Goal: Communication & Community: Share content

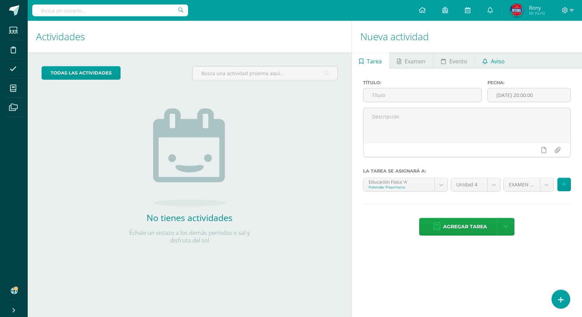
click at [491, 60] on span "Aviso" at bounding box center [498, 61] width 14 height 17
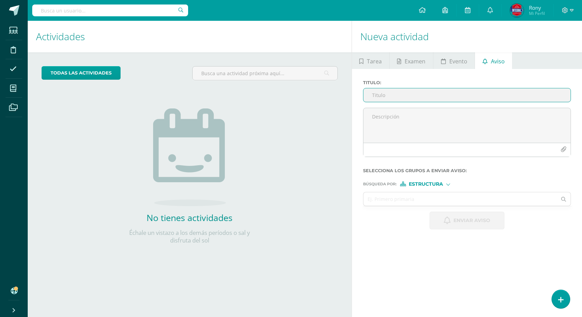
click at [418, 95] on input "Titulo :" at bounding box center [466, 95] width 207 height 14
paste input "🌴☀️ ¡VACACIONES INOLVIDABLES TE ESPERAN! ☀️🌴"
type input "🌴☀️ ¡VACACIONES INOLVIDABLES TE ESPERAN! ☀️🌴"
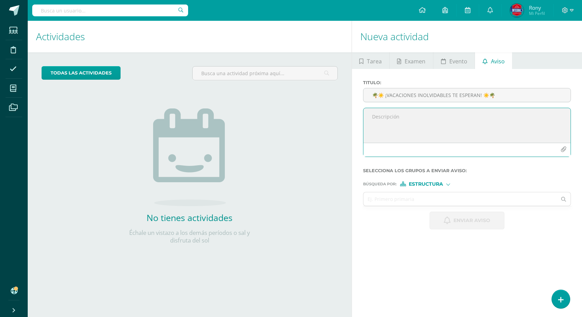
click at [390, 113] on textarea at bounding box center [466, 125] width 207 height 35
paste textarea "🎉 ¡El curso más divertido del año está por comenzar! 📅 Del [DATE] al [DATE] 👧🧒 …"
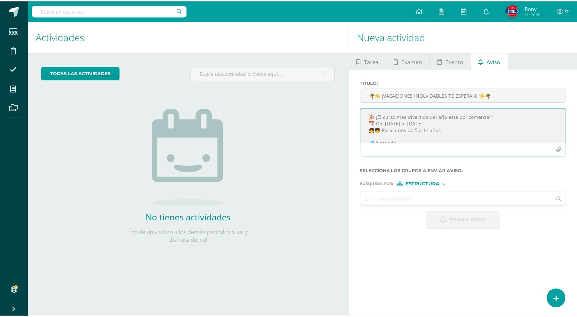
scroll to position [102, 0]
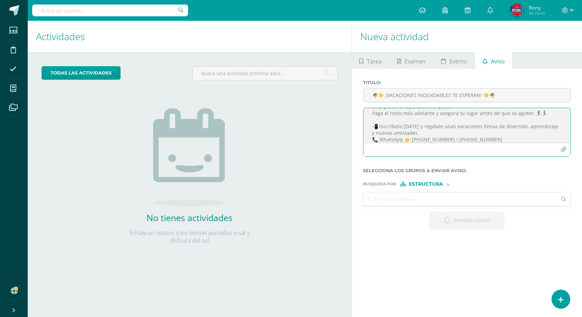
type textarea "🎉 ¡El curso más divertido del año está por comenzar! 📅 Del [DATE] al [DATE] 👧🧒 …"
click at [564, 151] on icon "button" at bounding box center [563, 149] width 6 height 6
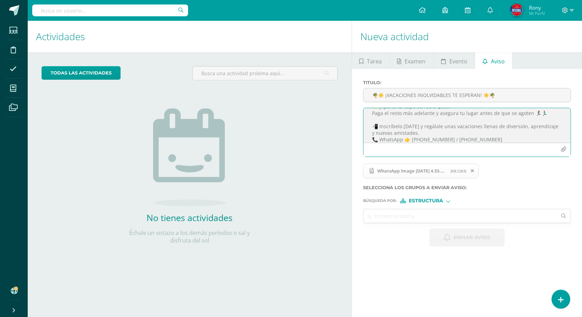
click at [564, 150] on icon "button" at bounding box center [563, 149] width 6 height 6
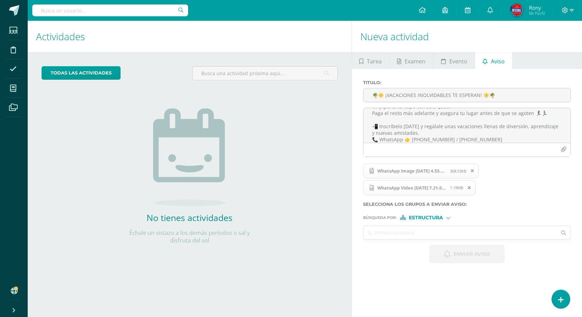
click at [445, 237] on input "text" at bounding box center [460, 233] width 194 height 14
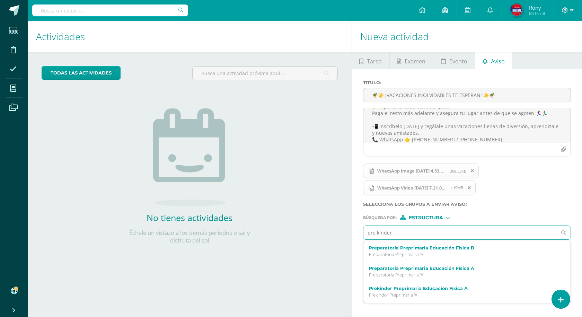
type input "pre kinder"
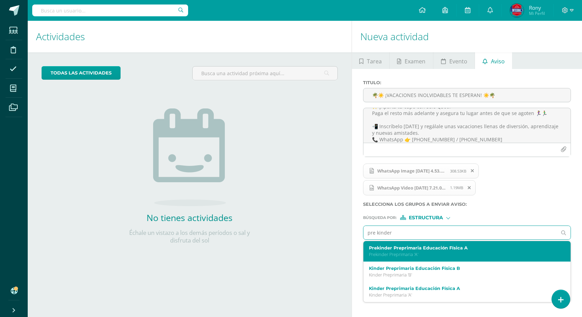
click at [437, 254] on p "Prekinder Preprimaria 'A'" at bounding box center [463, 254] width 188 height 6
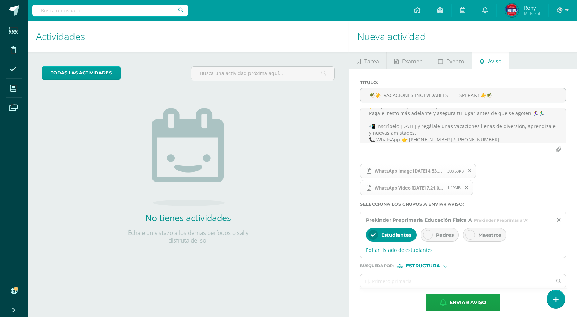
scroll to position [6, 0]
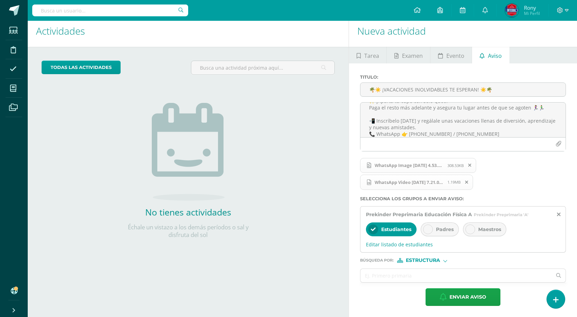
click at [437, 231] on span "Padres" at bounding box center [445, 229] width 18 height 6
click at [416, 276] on input "text" at bounding box center [455, 276] width 191 height 14
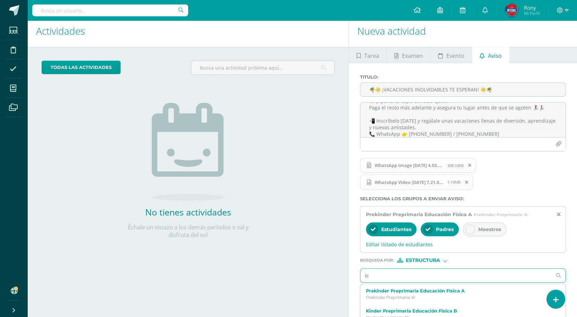
type input "kin"
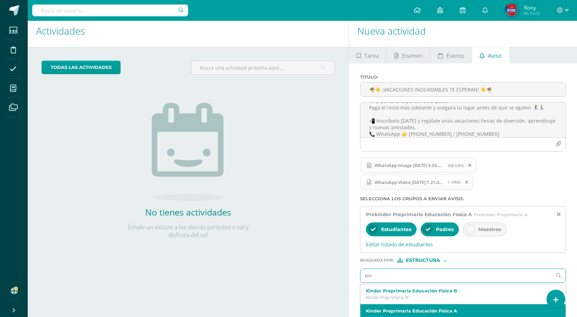
click at [435, 312] on label "Kinder Preprimaria Educación Física A" at bounding box center [459, 310] width 186 height 5
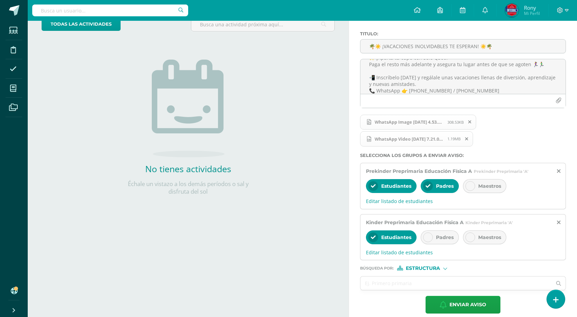
scroll to position [56, 0]
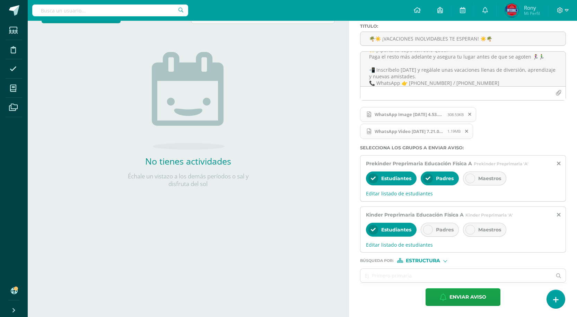
click at [432, 234] on div "Padres" at bounding box center [439, 230] width 38 height 14
click at [413, 277] on input "text" at bounding box center [455, 276] width 191 height 14
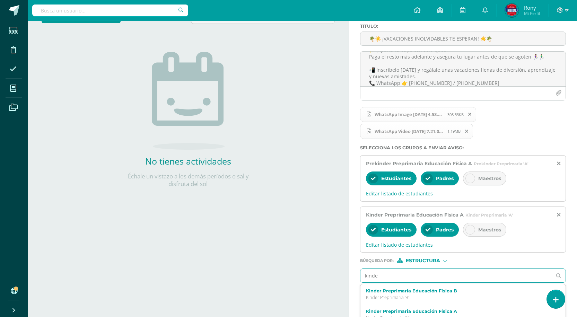
type input "kinder"
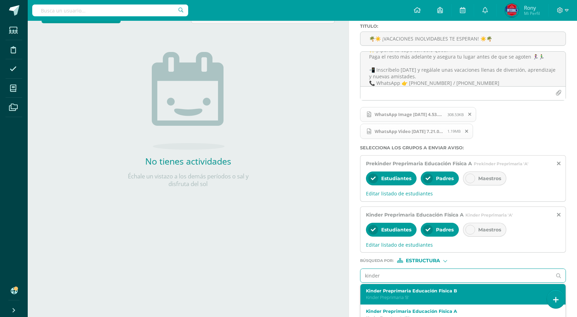
click at [413, 289] on label "Kinder Preprimaria Educación Física B" at bounding box center [459, 290] width 186 height 5
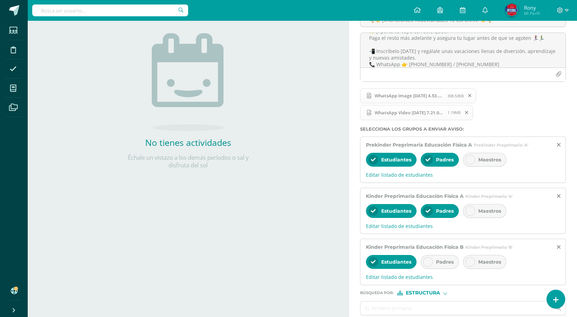
scroll to position [73, 0]
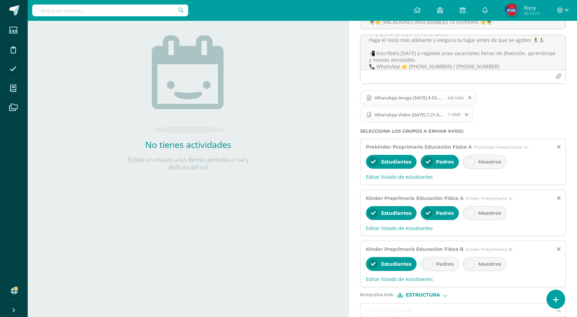
click at [436, 270] on div "Padres" at bounding box center [439, 264] width 38 height 14
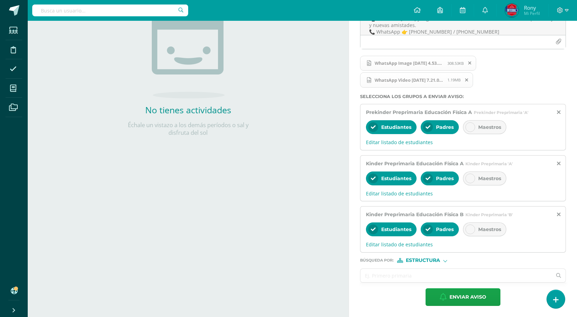
click at [432, 274] on input "text" at bounding box center [455, 276] width 191 height 14
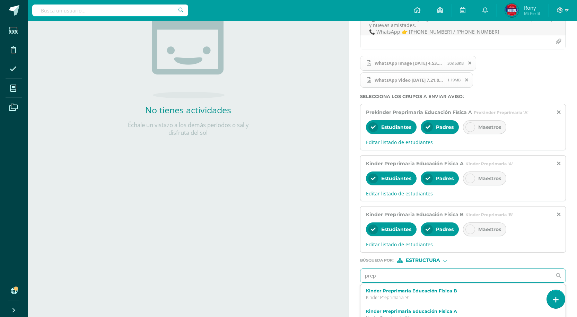
type input "prepa"
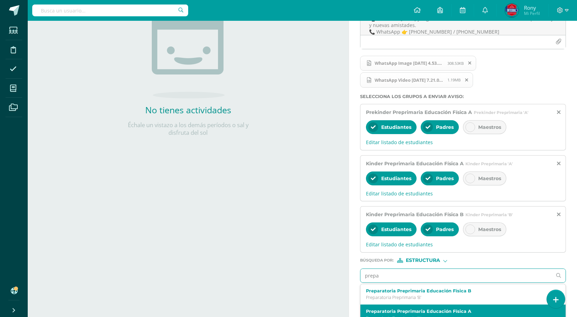
click at [422, 306] on div "Preparatoria Preprimaria Educación Física A Preparatoria Preprimaria 'A'" at bounding box center [462, 314] width 205 height 20
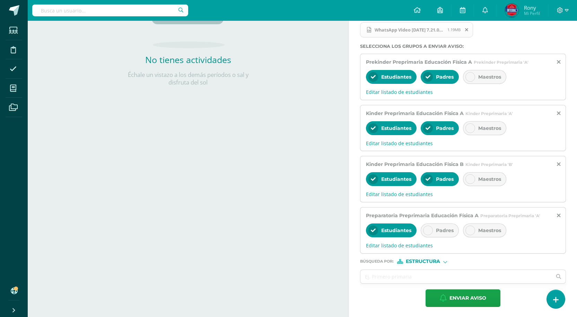
scroll to position [159, 0]
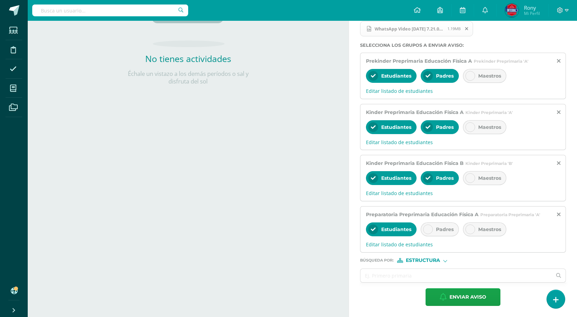
click at [445, 229] on span "Padres" at bounding box center [445, 229] width 18 height 6
click at [419, 278] on input "text" at bounding box center [455, 276] width 191 height 14
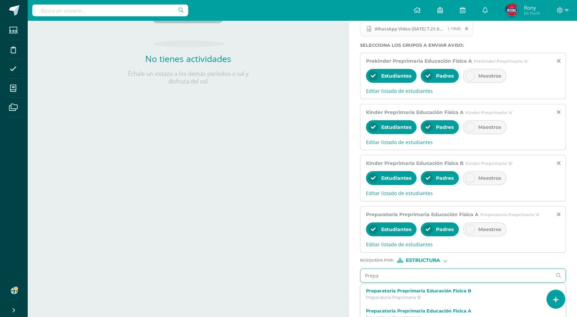
type input "Prepar"
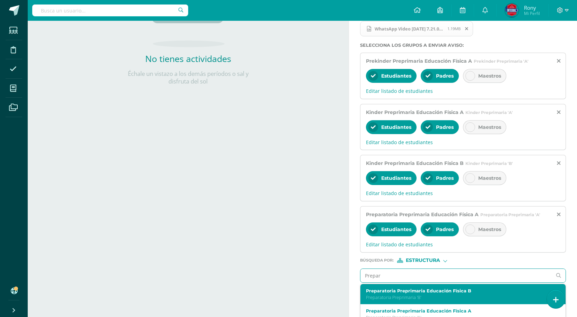
click at [397, 300] on p "Preparatoria Preprimaria 'B'" at bounding box center [459, 297] width 186 height 6
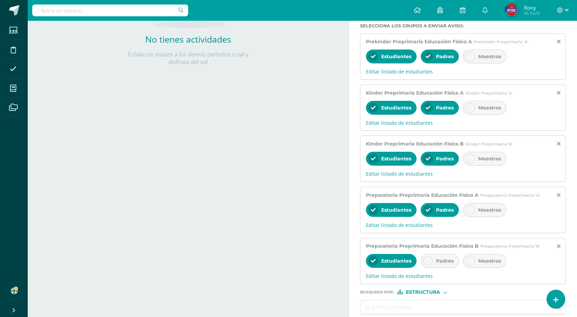
scroll to position [210, 0]
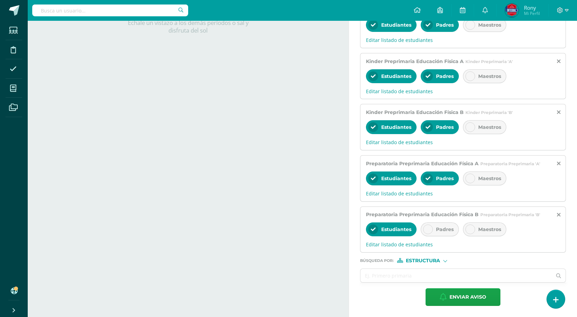
click at [435, 226] on div "Padres" at bounding box center [439, 229] width 38 height 14
click at [425, 277] on input "text" at bounding box center [455, 276] width 191 height 14
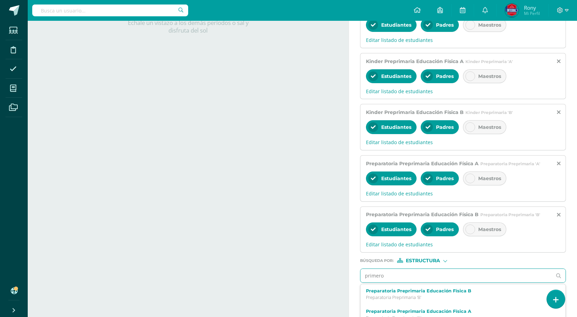
type input "primero"
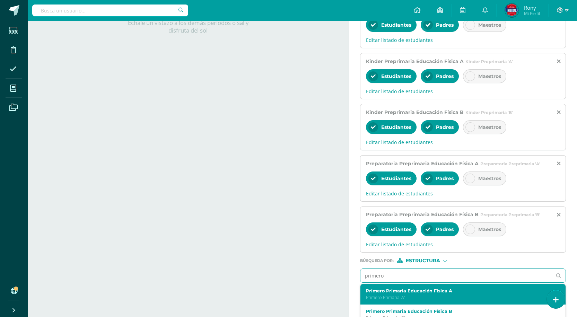
click at [403, 293] on label "Primero Primaria Educación Física A" at bounding box center [459, 290] width 186 height 5
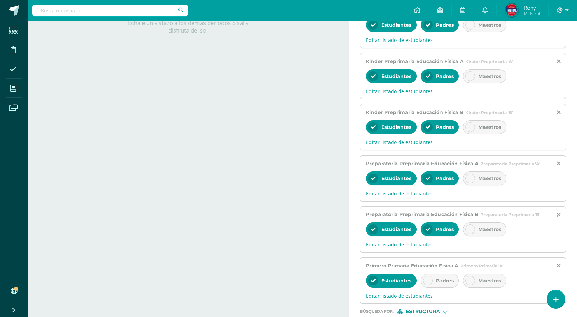
click at [434, 278] on div "Padres" at bounding box center [439, 281] width 38 height 14
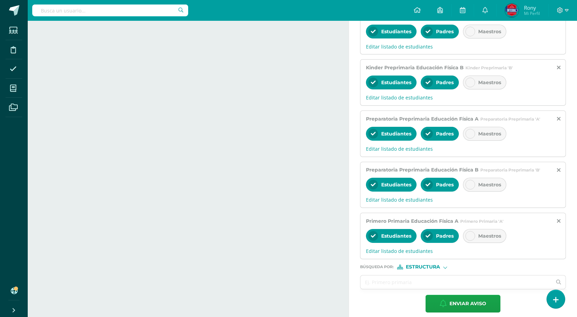
scroll to position [261, 0]
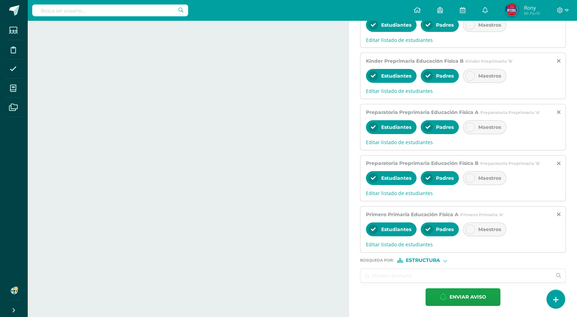
click at [432, 277] on input "text" at bounding box center [455, 276] width 191 height 14
click at [424, 270] on input "text" at bounding box center [455, 276] width 191 height 14
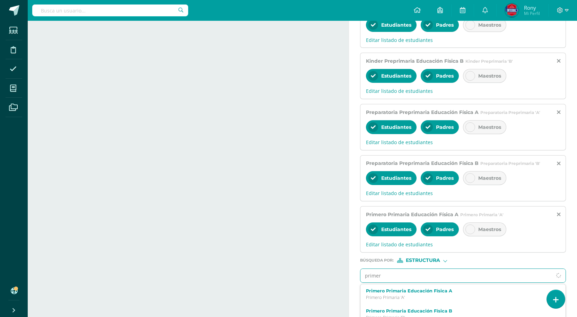
type input "primero"
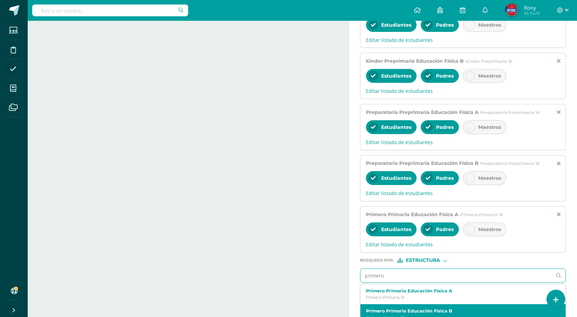
click at [436, 311] on label "Primero Primaria Educación Física B" at bounding box center [459, 310] width 186 height 5
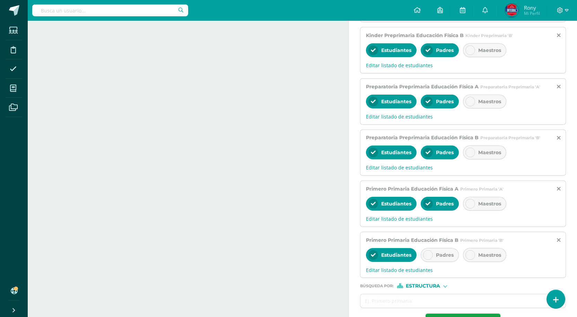
scroll to position [312, 0]
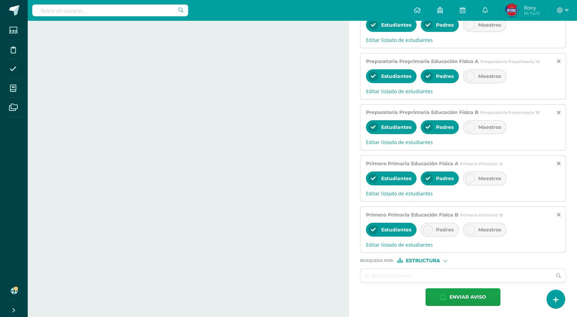
click at [429, 232] on icon at bounding box center [427, 229] width 5 height 5
click at [453, 275] on input "text" at bounding box center [455, 276] width 191 height 14
type input "Segundo"
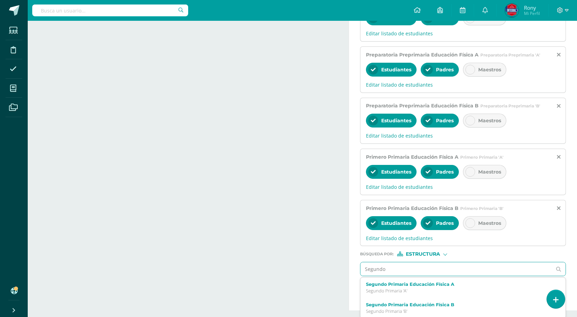
scroll to position [320, 0]
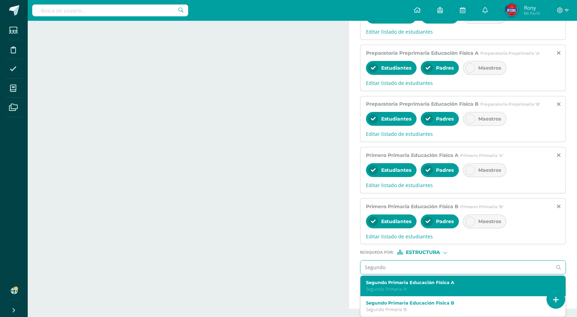
click at [398, 289] on p "Segundo Primaria 'A'" at bounding box center [459, 289] width 186 height 6
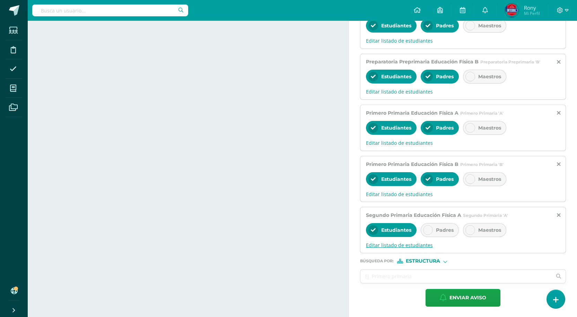
scroll to position [363, 0]
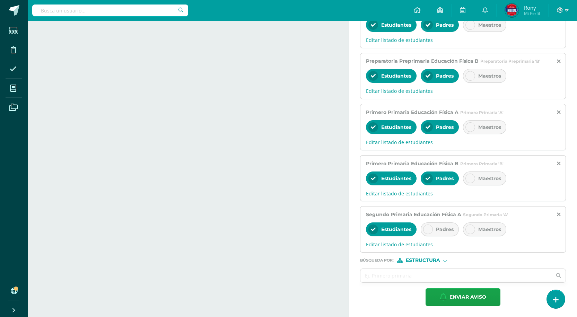
click at [446, 228] on span "Padres" at bounding box center [445, 229] width 18 height 6
click at [421, 277] on input "text" at bounding box center [455, 276] width 191 height 14
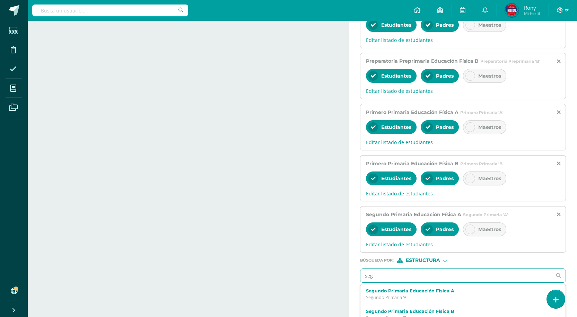
type input "segu"
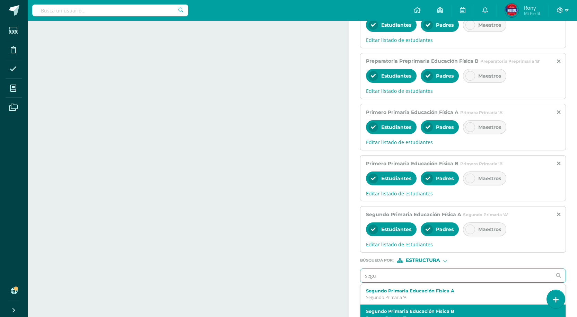
click at [431, 310] on label "Segundo Primaria Educación Física B" at bounding box center [459, 311] width 186 height 5
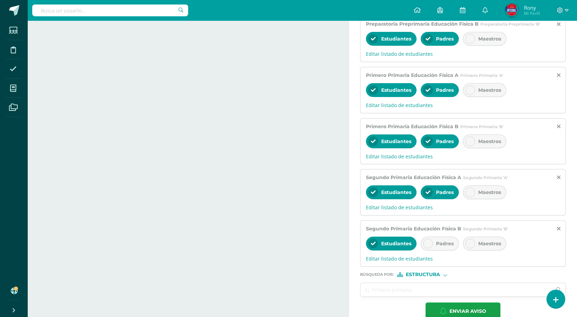
scroll to position [414, 0]
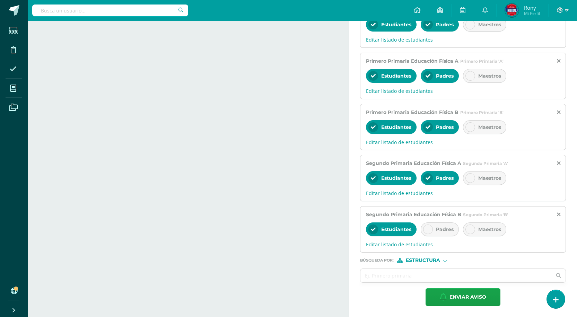
click at [437, 228] on span "Padres" at bounding box center [445, 229] width 18 height 6
click at [414, 276] on input "text" at bounding box center [455, 276] width 191 height 14
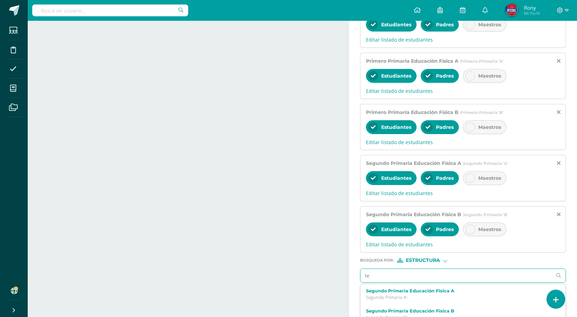
type input "ter"
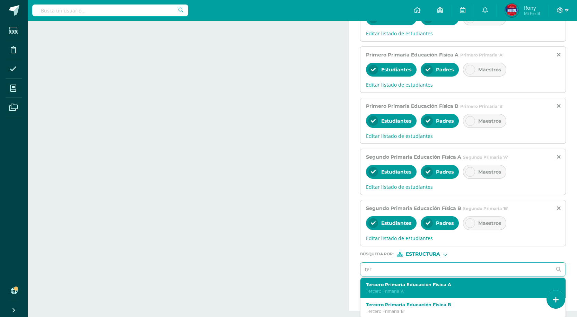
scroll to position [422, 0]
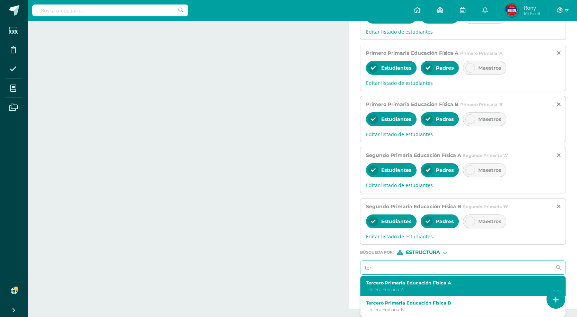
click at [402, 285] on label "Tercero Primaria Educación Física A" at bounding box center [459, 282] width 186 height 5
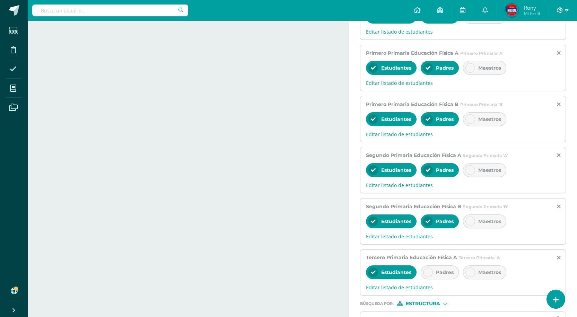
click at [441, 272] on span "Padres" at bounding box center [445, 272] width 18 height 6
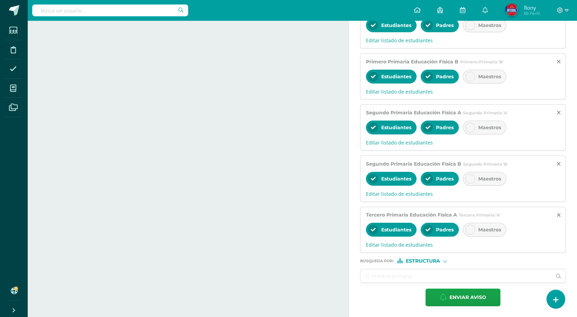
scroll to position [465, 0]
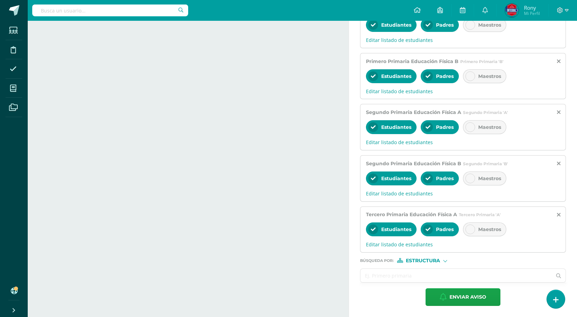
click at [432, 276] on input "text" at bounding box center [455, 276] width 191 height 14
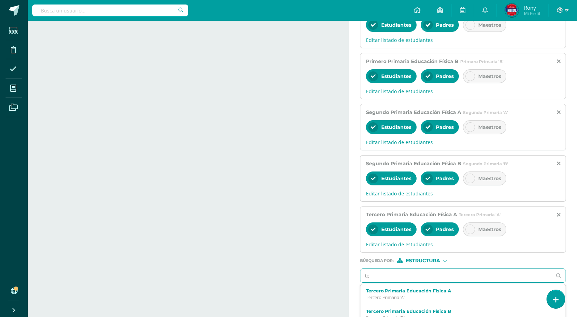
type input "ter"
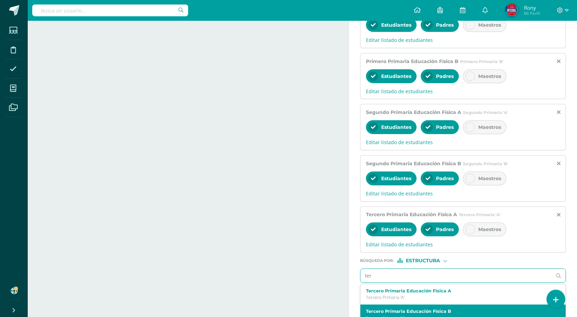
click at [431, 313] on label "Tercero Primaria Educación Física B" at bounding box center [459, 311] width 186 height 5
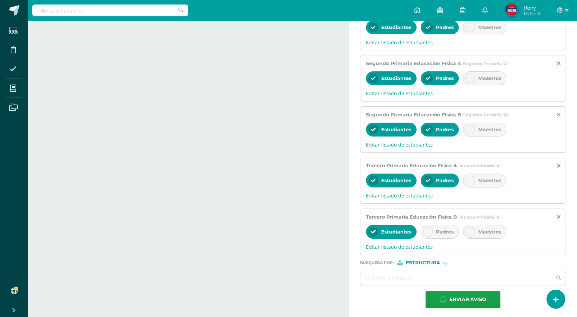
scroll to position [517, 0]
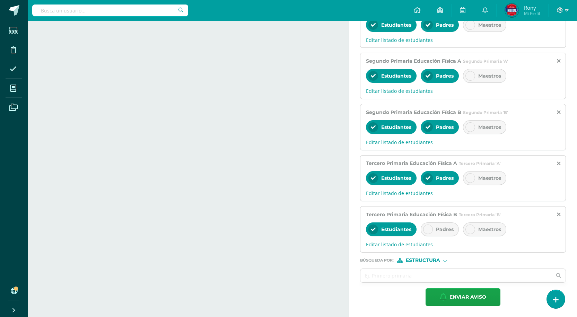
click at [439, 231] on span "Padres" at bounding box center [445, 229] width 18 height 6
click at [429, 274] on input "text" at bounding box center [455, 276] width 191 height 14
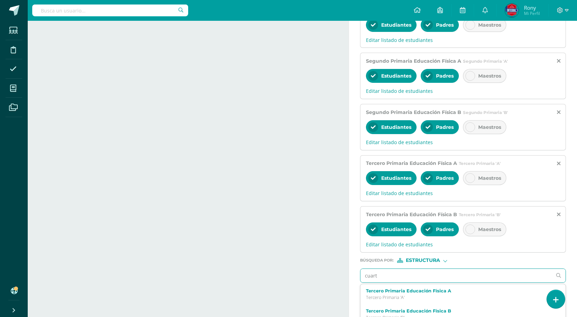
type input "cuarto"
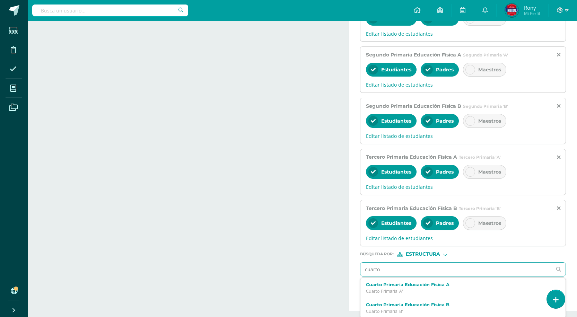
scroll to position [525, 0]
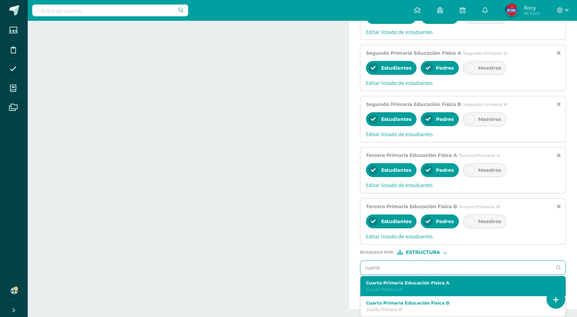
click at [425, 284] on label "Cuarto Primaria Educación Física A" at bounding box center [459, 282] width 186 height 5
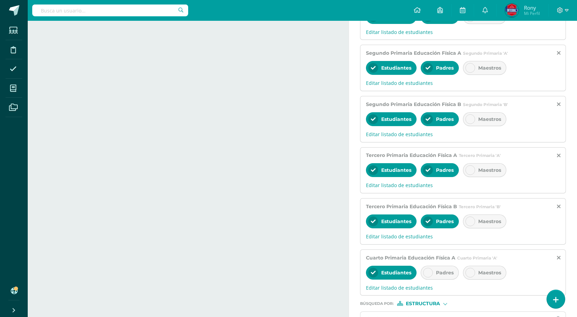
click at [445, 271] on span "Padres" at bounding box center [445, 272] width 18 height 6
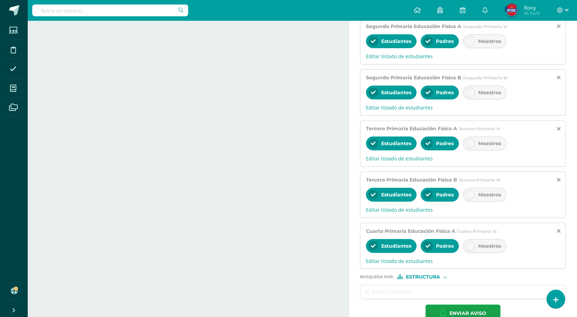
scroll to position [568, 0]
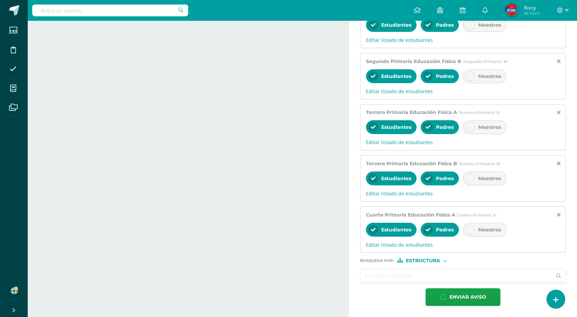
click at [404, 279] on input "text" at bounding box center [455, 276] width 191 height 14
type input "cuarto"
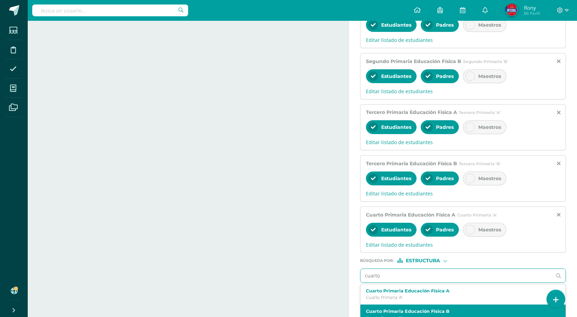
click at [411, 311] on label "Cuarto Primaria Educación Física B" at bounding box center [459, 311] width 186 height 5
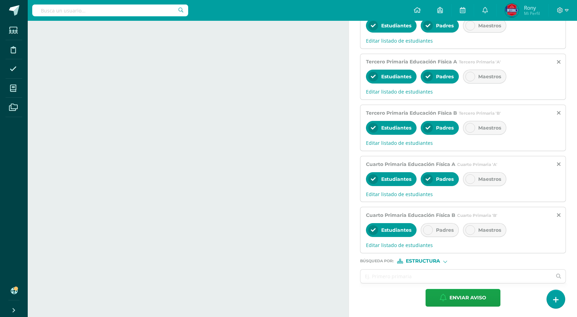
scroll to position [619, 0]
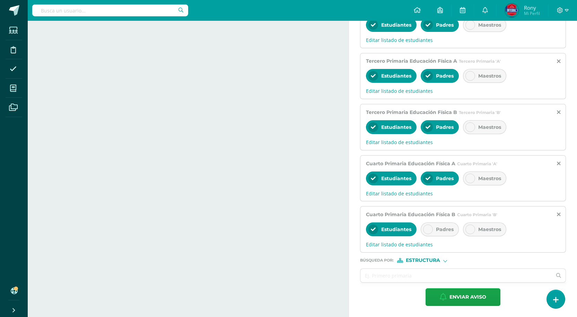
click at [442, 227] on span "Padres" at bounding box center [445, 229] width 18 height 6
click at [432, 275] on input "text" at bounding box center [455, 276] width 191 height 14
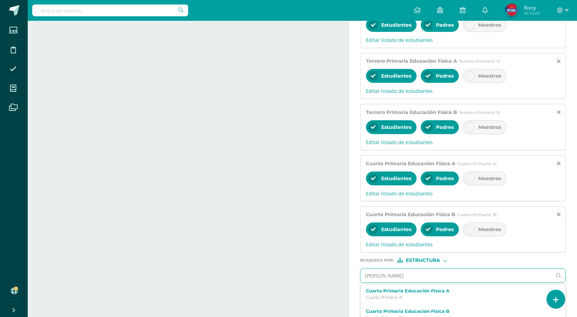
type input "quinto"
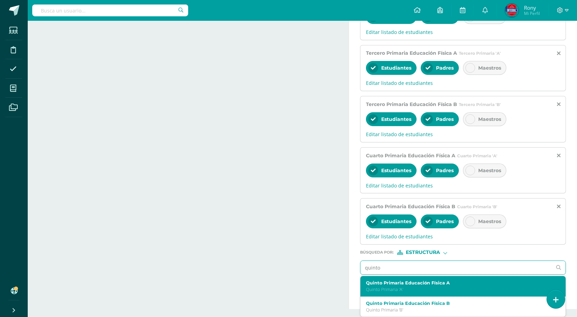
click at [430, 285] on label "Quinto Primaria Educación Física A" at bounding box center [459, 282] width 186 height 5
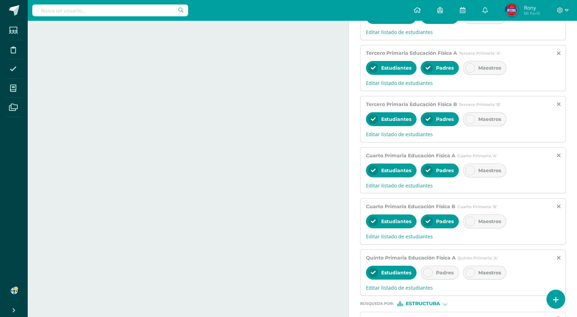
click at [436, 275] on span "Padres" at bounding box center [445, 272] width 18 height 6
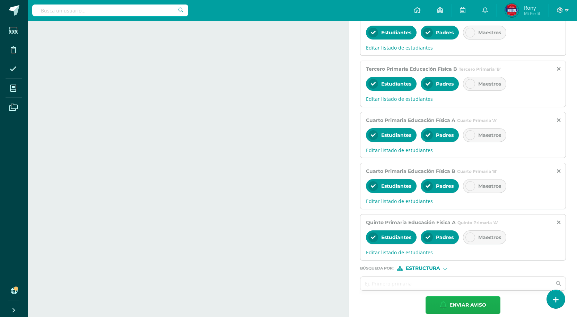
scroll to position [670, 0]
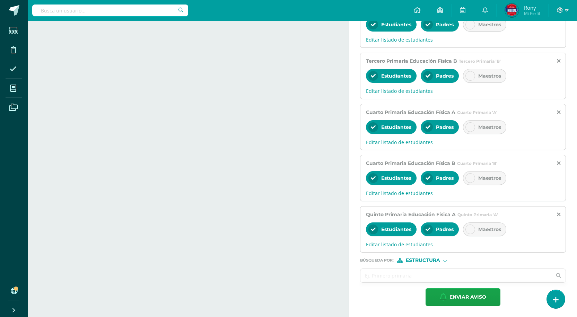
click at [439, 277] on input "text" at bounding box center [455, 276] width 191 height 14
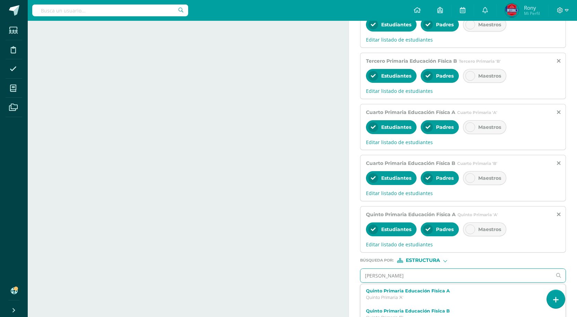
type input "quinto"
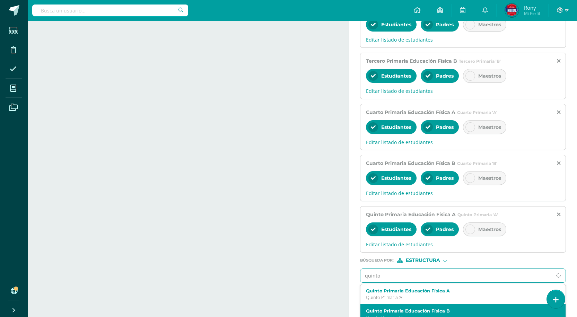
scroll to position [678, 0]
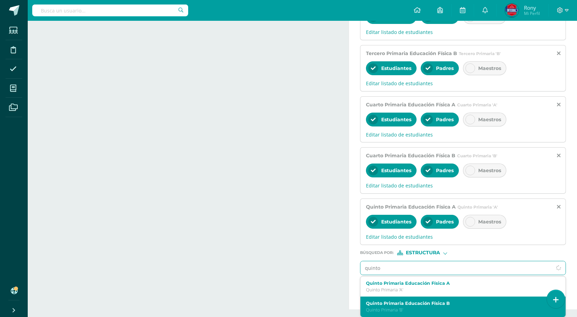
click at [427, 312] on div "Quinto Primaria Educación Física B Quinto Primaria 'B'" at bounding box center [459, 307] width 186 height 12
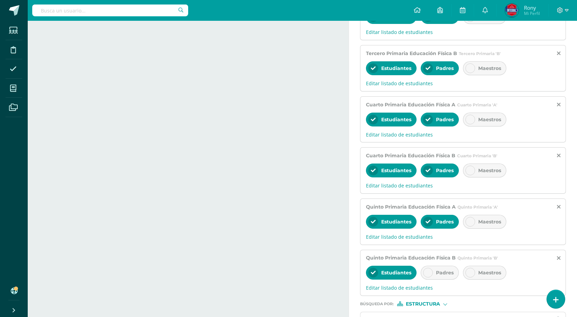
click at [442, 275] on span "Padres" at bounding box center [445, 272] width 18 height 6
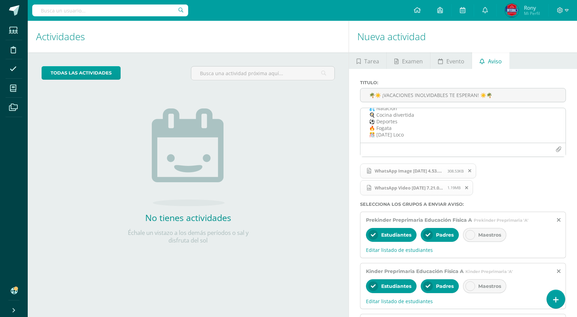
scroll to position [69, 0]
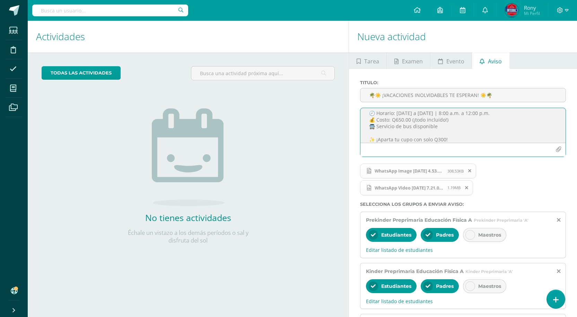
click at [460, 127] on textarea "🎉 ¡El curso más divertido del año está por comenzar! 📅 Del [DATE] al [DATE] 👧🧒 …" at bounding box center [462, 125] width 205 height 35
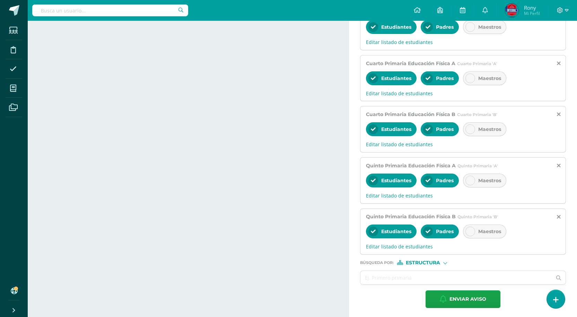
scroll to position [721, 0]
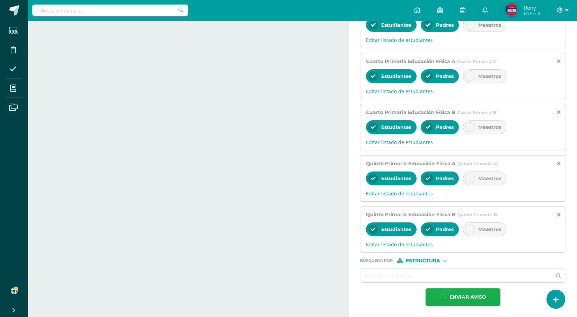
type textarea "🎉 ¡El curso más divertido del año está por comenzar! 📅 Del [DATE] al [DATE] 👧🧒 …"
click at [479, 300] on span "Enviar aviso" at bounding box center [467, 296] width 37 height 17
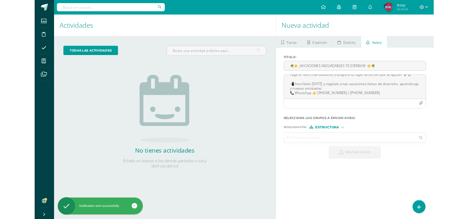
scroll to position [0, 0]
